Goal: Information Seeking & Learning: Learn about a topic

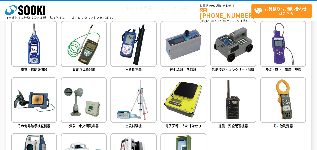
scroll to position [277, 0]
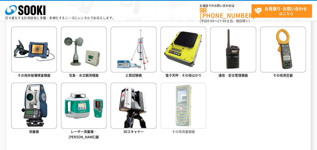
click at [185, 122] on img at bounding box center [183, 105] width 46 height 46
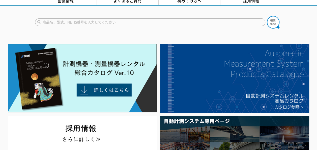
scroll to position [0, 0]
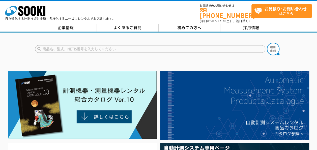
click at [172, 47] on input "text" at bounding box center [150, 49] width 230 height 8
type input "商品名、型式、NETIS番号を入力してください"
click at [113, 46] on input "text" at bounding box center [150, 49] width 230 height 8
paste input "1億画素カメラシステム"
type input "1億画素カメラシステム"
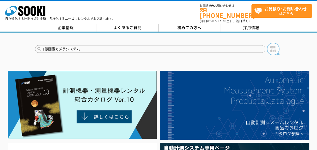
click at [273, 49] on img at bounding box center [272, 49] width 13 height 13
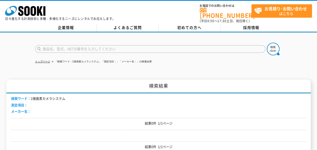
click at [194, 47] on input "text" at bounding box center [150, 49] width 230 height 8
type input "かめｒ"
type input "カメラ"
click at [276, 48] on img at bounding box center [272, 49] width 13 height 13
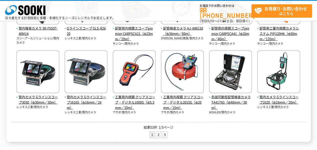
scroll to position [227, 0]
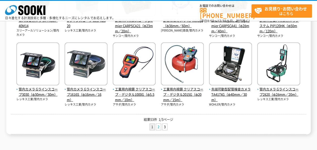
click at [159, 126] on link "2" at bounding box center [158, 126] width 5 height 6
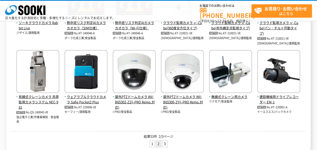
scroll to position [227, 0]
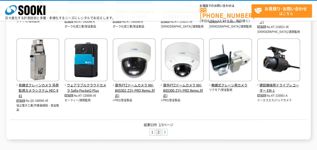
click at [162, 132] on link "3" at bounding box center [164, 132] width 5 height 6
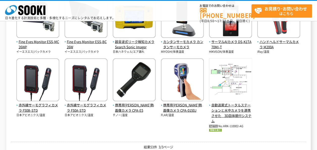
scroll to position [126, 0]
